Goal: Browse casually: Explore the website without a specific task or goal

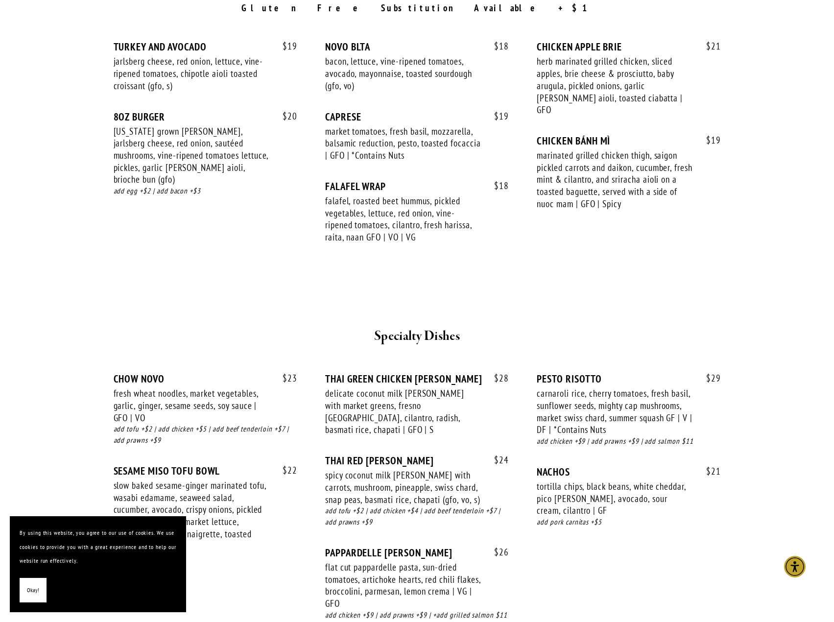
scroll to position [1420, 0]
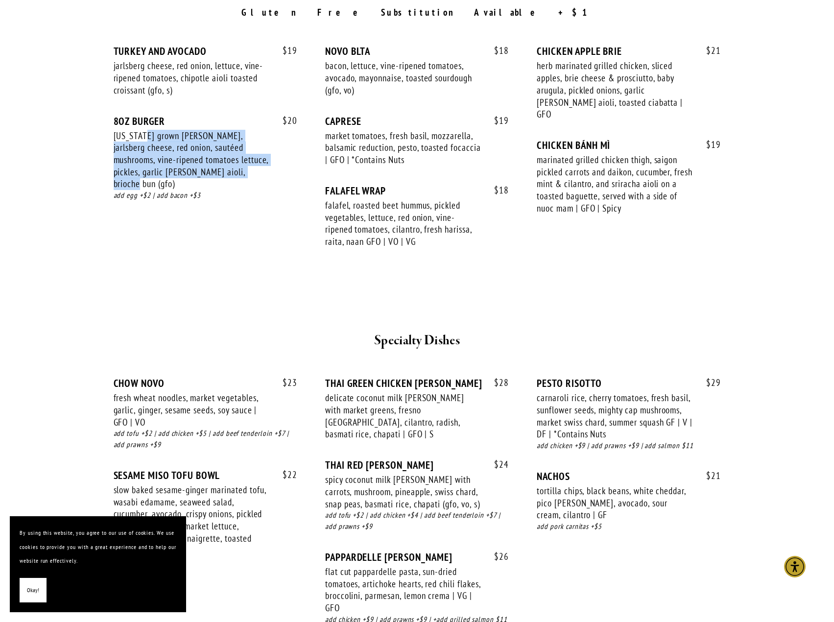
drag, startPoint x: 164, startPoint y: 128, endPoint x: 233, endPoint y: 155, distance: 73.8
click at [233, 155] on div "[US_STATE] grown [PERSON_NAME], jarlsberg cheese, red onion, sautéed mushrooms,…" at bounding box center [192, 160] width 156 height 61
click at [238, 163] on div "[US_STATE] grown [PERSON_NAME], jarlsberg cheese, red onion, sautéed mushrooms,…" at bounding box center [192, 160] width 156 height 61
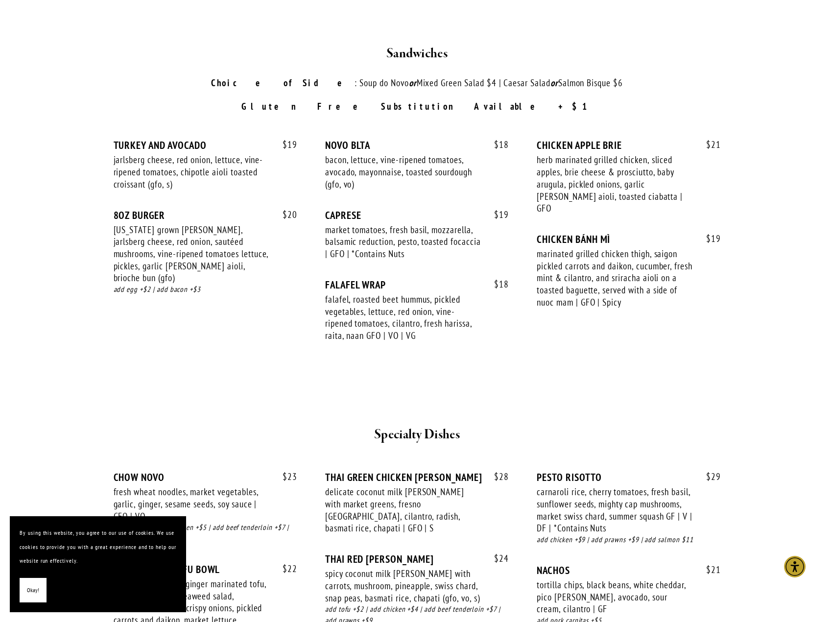
scroll to position [1322, 0]
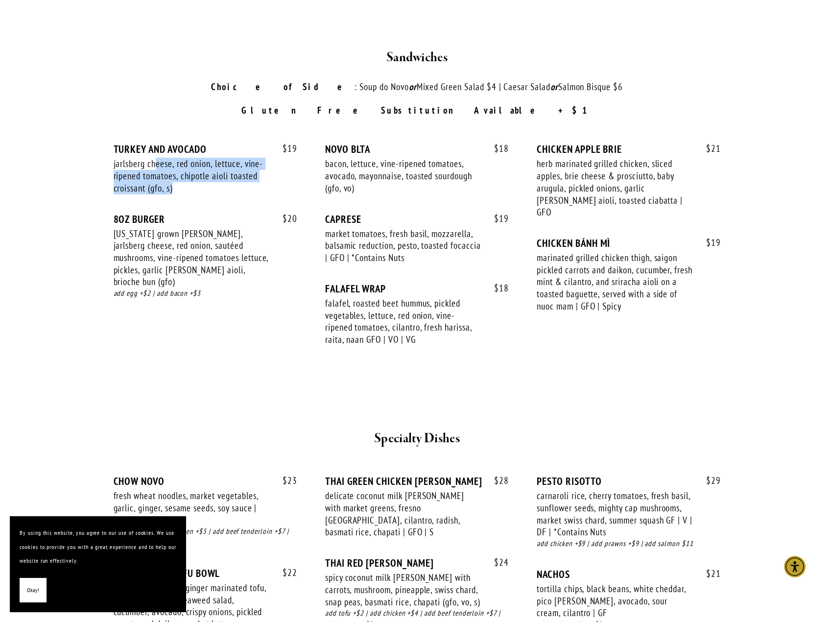
drag, startPoint x: 155, startPoint y: 144, endPoint x: 255, endPoint y: 176, distance: 105.3
click at [255, 176] on div "jarlsberg cheese, red onion, lettuce, vine-ripened tomatoes, chipotle aioli toa…" at bounding box center [192, 176] width 156 height 36
click at [429, 175] on div "bacon, lettuce, vine-ripened tomatoes, avocado, mayonnaise, toasted sourdough (…" at bounding box center [403, 176] width 156 height 36
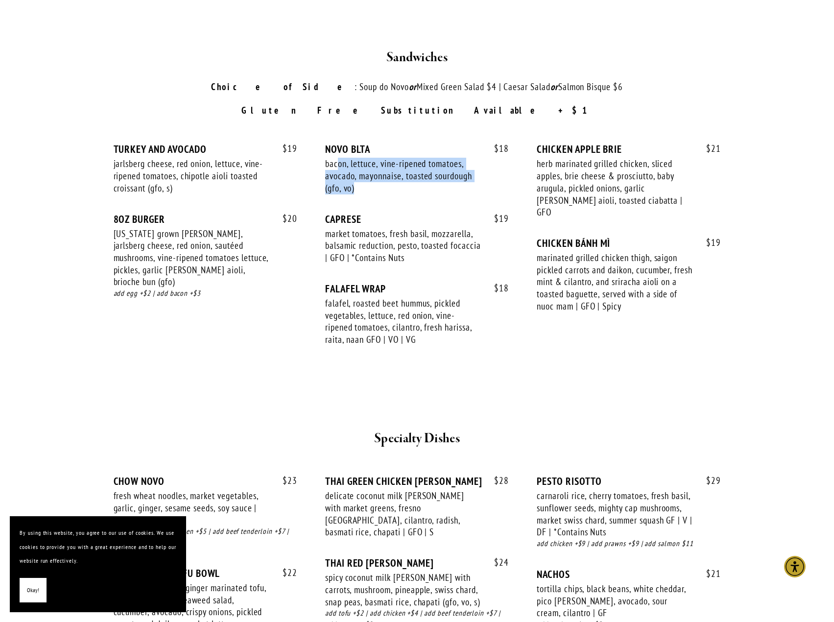
drag, startPoint x: 338, startPoint y: 152, endPoint x: 395, endPoint y: 171, distance: 59.5
click at [395, 171] on div "bacon, lettuce, vine-ripened tomatoes, avocado, mayonnaise, toasted sourdough (…" at bounding box center [403, 176] width 156 height 36
click at [396, 173] on div "bacon, lettuce, vine-ripened tomatoes, avocado, mayonnaise, toasted sourdough (…" at bounding box center [403, 176] width 156 height 36
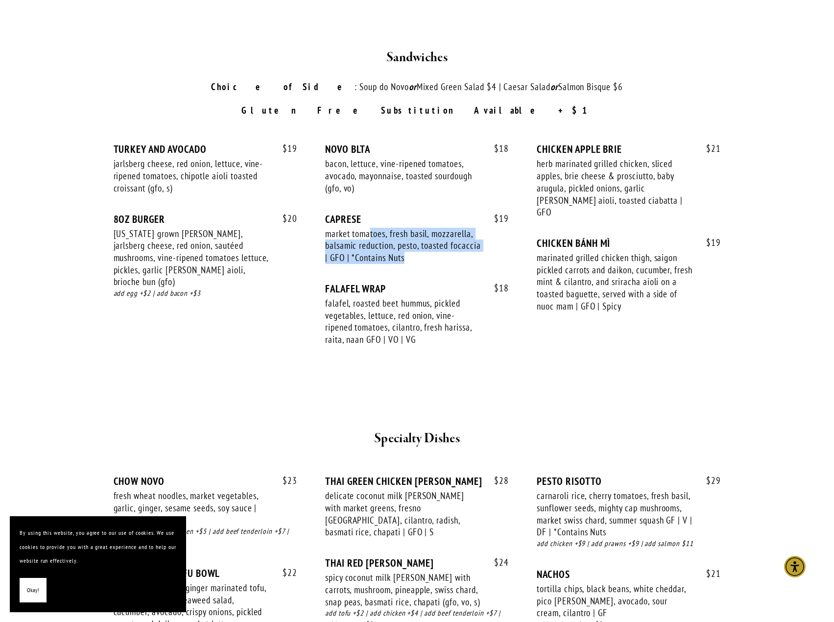
drag, startPoint x: 371, startPoint y: 223, endPoint x: 470, endPoint y: 249, distance: 102.6
click at [470, 249] on div "market tomatoes, fresh basil, mozzarella, balsamic reduction, pesto, toasted fo…" at bounding box center [403, 246] width 156 height 36
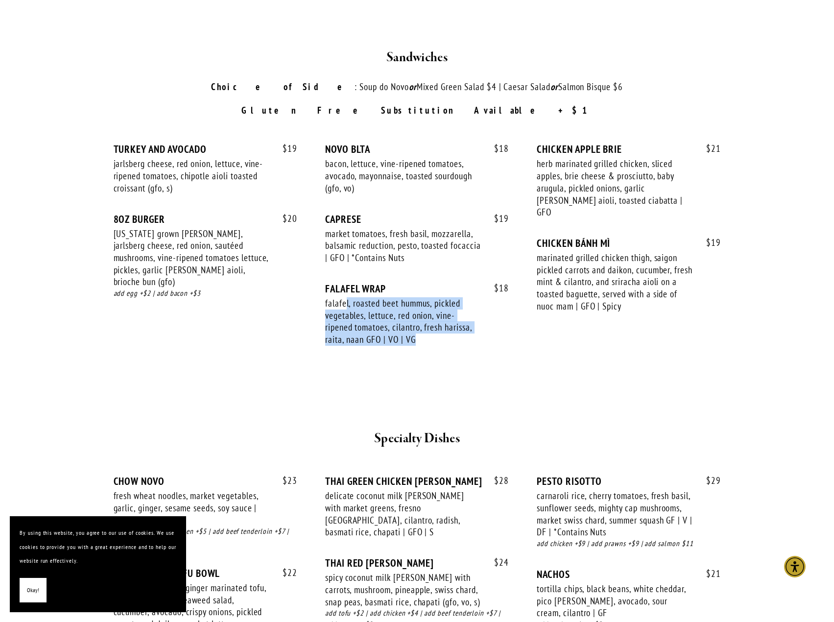
drag, startPoint x: 355, startPoint y: 289, endPoint x: 503, endPoint y: 343, distance: 157.1
click at [503, 343] on div "$ 18 FALAFEL WRAP falafel, roasted beet hummus, pickled vegetables, lettuce, re…" at bounding box center [417, 324] width 184 height 82
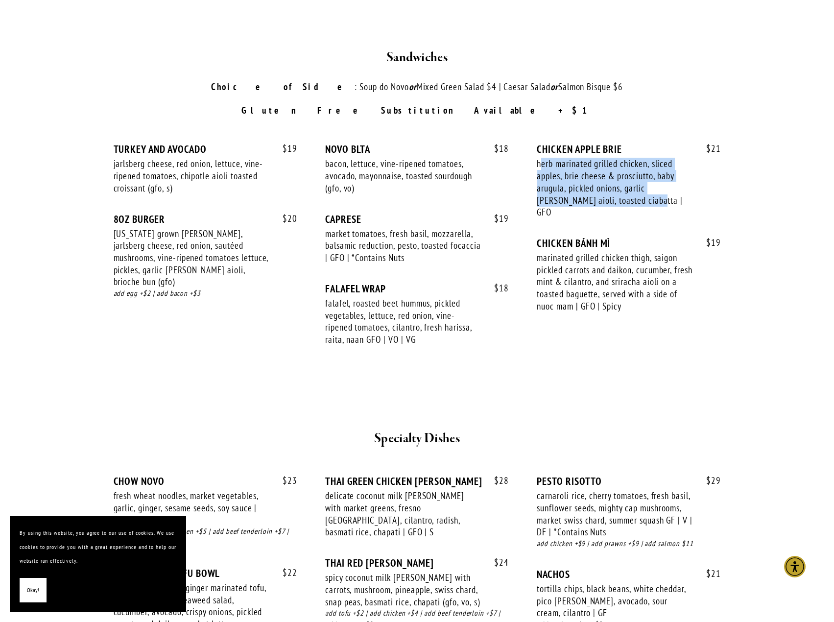
drag, startPoint x: 543, startPoint y: 152, endPoint x: 635, endPoint y: 181, distance: 96.9
click at [635, 181] on div "herb marinated grilled chicken, sliced apples, brie cheese & prosciutto, baby a…" at bounding box center [615, 188] width 156 height 61
drag, startPoint x: 204, startPoint y: 222, endPoint x: 207, endPoint y: 237, distance: 15.5
click at [204, 228] on div "[US_STATE] grown [PERSON_NAME], jarlsberg cheese, red onion, sautéed mushrooms,…" at bounding box center [192, 258] width 156 height 61
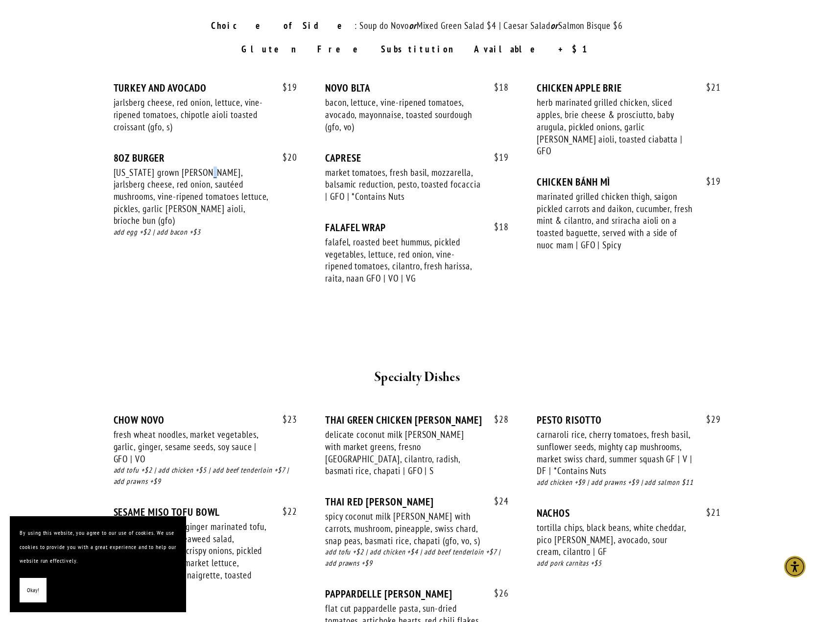
scroll to position [1518, 0]
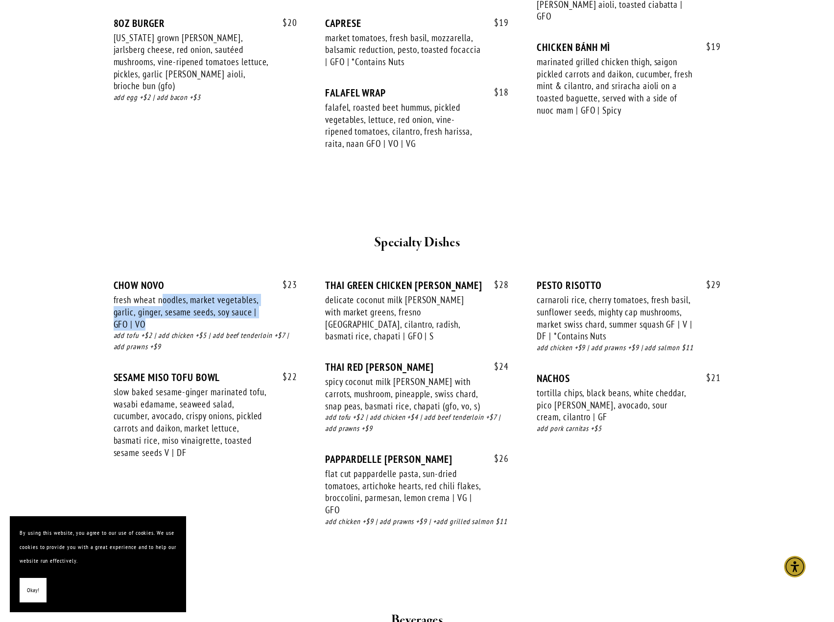
drag, startPoint x: 163, startPoint y: 280, endPoint x: 236, endPoint y: 313, distance: 79.5
click at [236, 313] on div "fresh wheat noodles, market vegetables, garlic, ginger, sesame seeds, soy sauce…" at bounding box center [192, 312] width 156 height 36
click at [269, 309] on div "$ 23 CHOW NOVO fresh wheat noodles, market vegetables, garlic, ginger, sesame s…" at bounding box center [206, 325] width 184 height 92
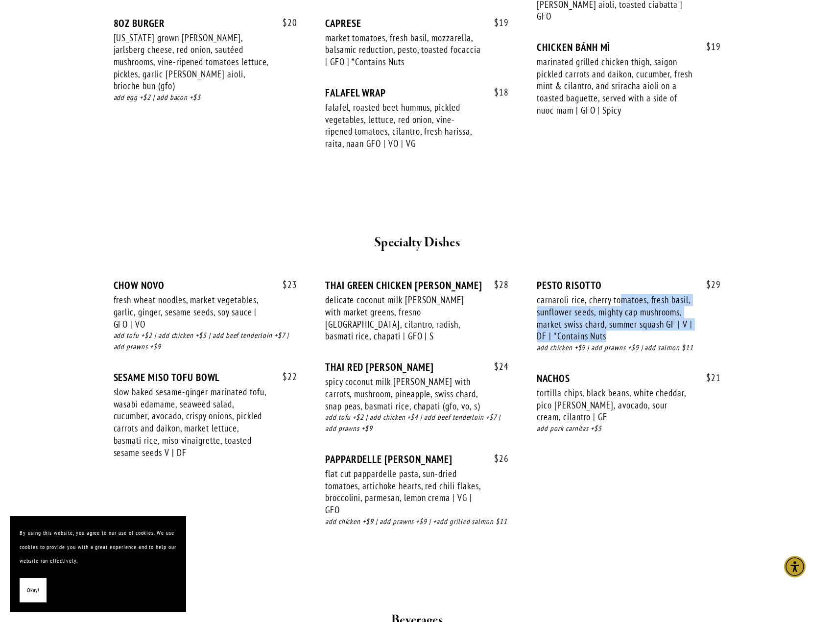
drag, startPoint x: 637, startPoint y: 288, endPoint x: 649, endPoint y: 319, distance: 32.9
click at [649, 319] on div "carnaroli rice, cherry tomatoes, fresh basil, sunflower seeds, mighty cap mushr…" at bounding box center [615, 318] width 156 height 48
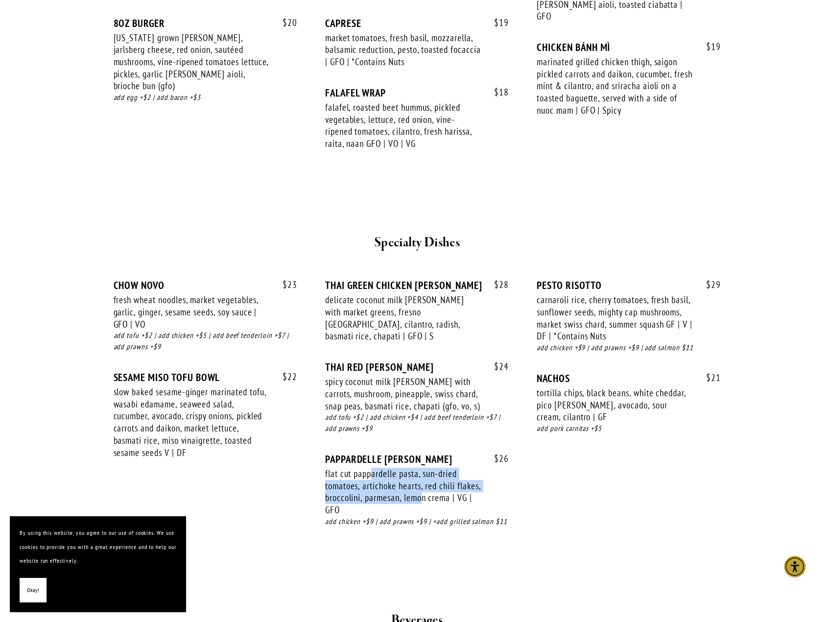
drag, startPoint x: 373, startPoint y: 450, endPoint x: 449, endPoint y: 475, distance: 80.8
click at [448, 474] on div "flat cut pappardelle pasta, sun-dried tomatoes, artichoke hearts, red chili fla…" at bounding box center [403, 492] width 156 height 48
click at [450, 476] on div "flat cut pappardelle pasta, sun-dried tomatoes, artichoke hearts, red chili fla…" at bounding box center [403, 492] width 156 height 48
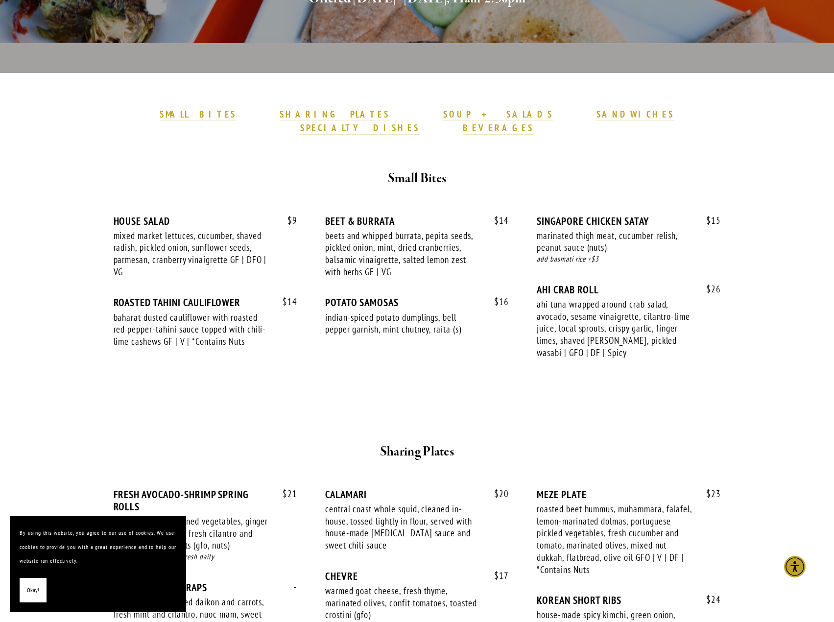
scroll to position [196, 0]
